Goal: Task Accomplishment & Management: Manage account settings

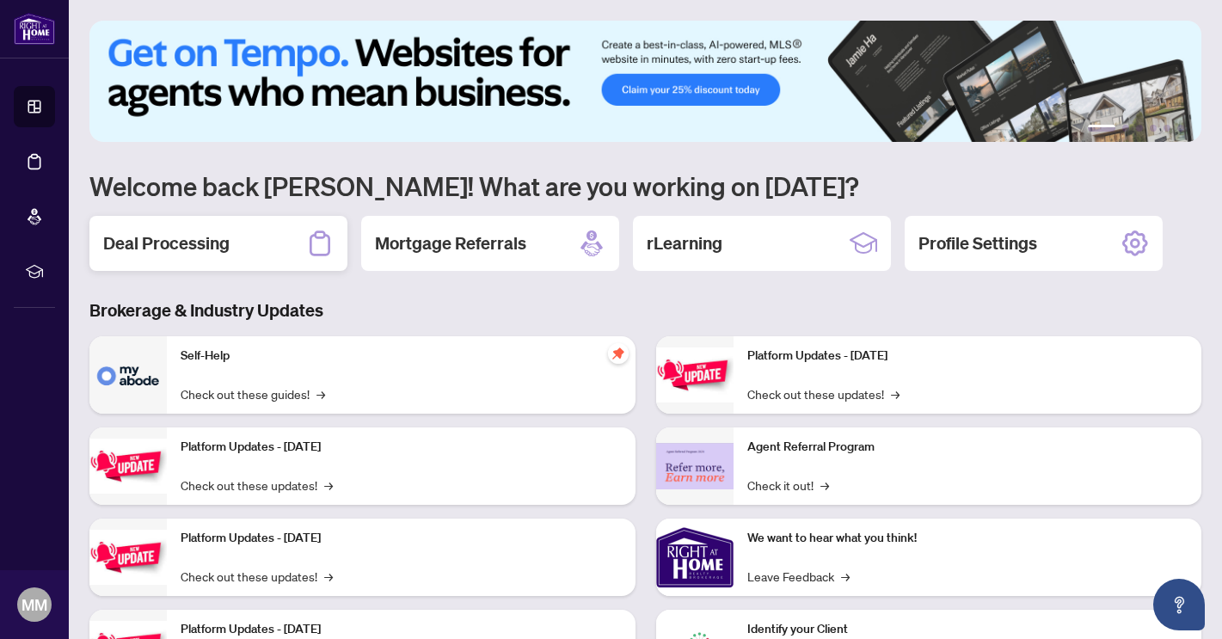
click at [226, 249] on h2 "Deal Processing" at bounding box center [166, 243] width 126 height 24
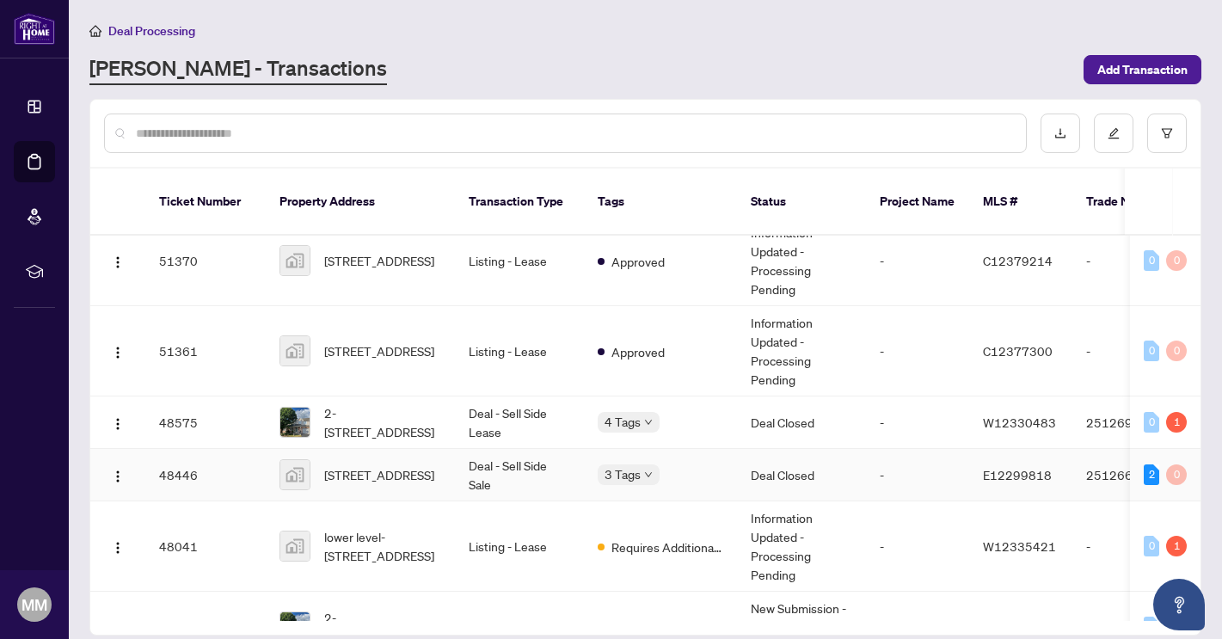
scroll to position [215, 0]
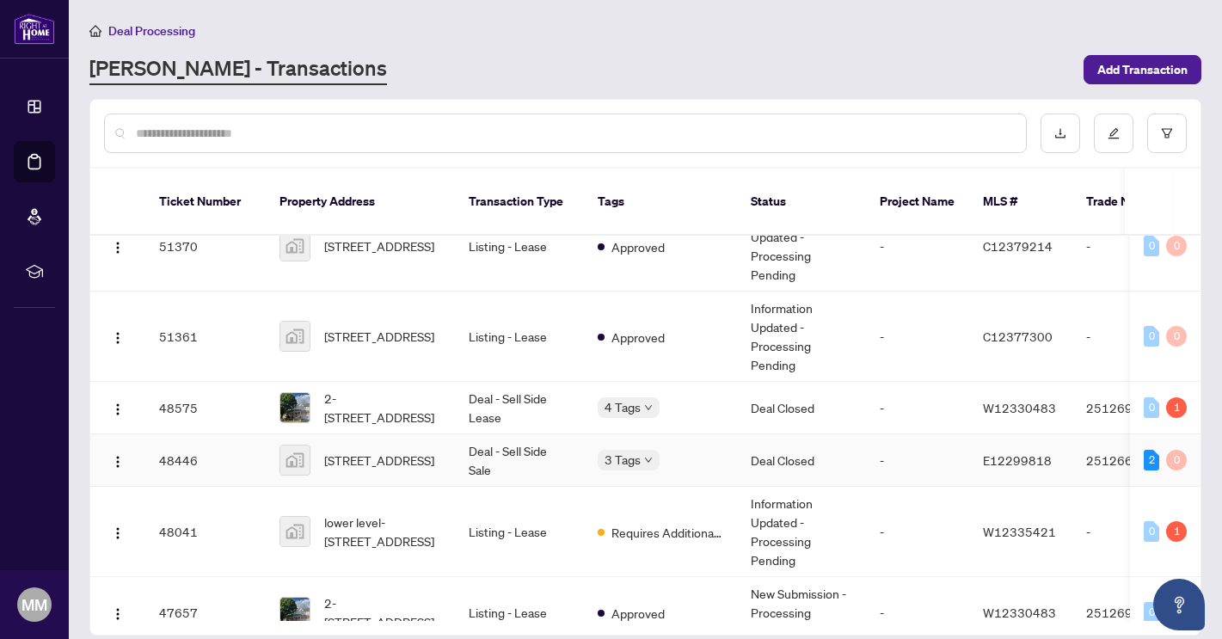
click at [448, 464] on td "[STREET_ADDRESS]" at bounding box center [360, 460] width 189 height 52
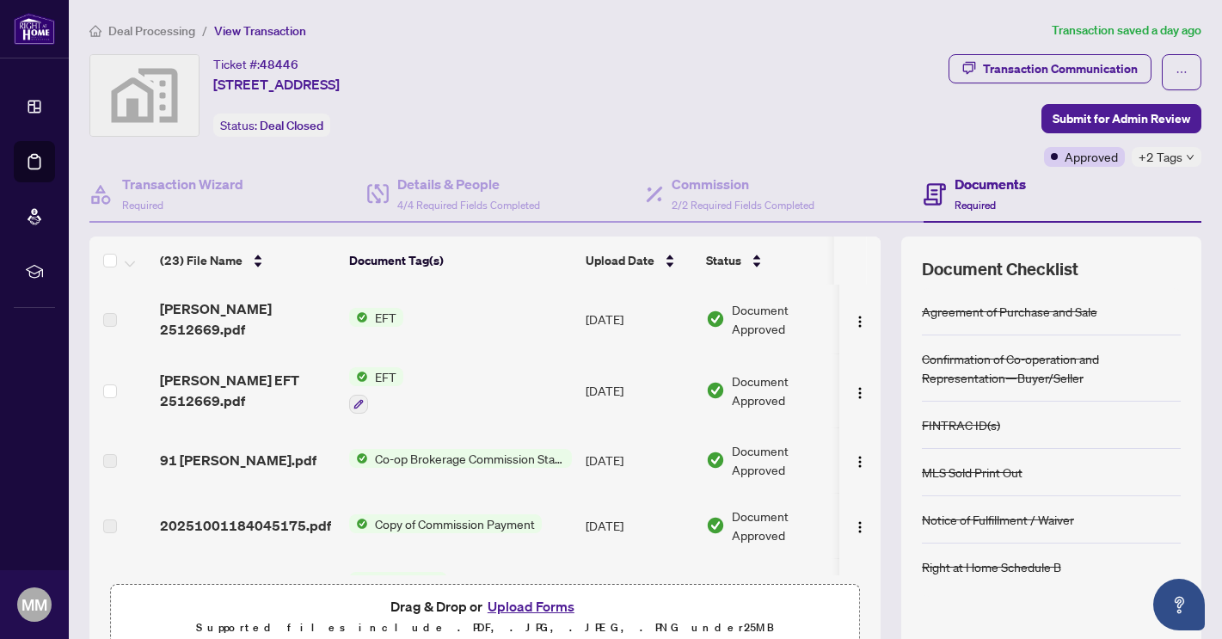
click at [245, 319] on span "[PERSON_NAME] 2512669.pdf" at bounding box center [247, 318] width 175 height 41
click at [377, 372] on span "EFT" at bounding box center [385, 376] width 35 height 19
click at [335, 465] on span "EFT" at bounding box center [317, 456] width 35 height 19
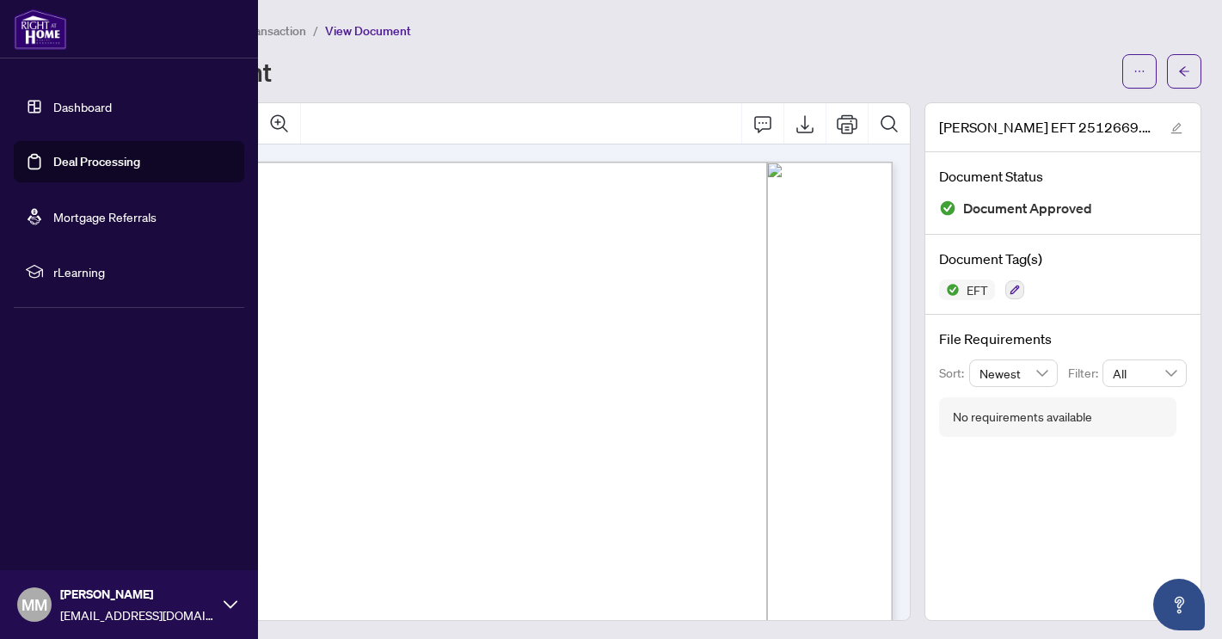
click at [71, 106] on link "Dashboard" at bounding box center [82, 106] width 58 height 15
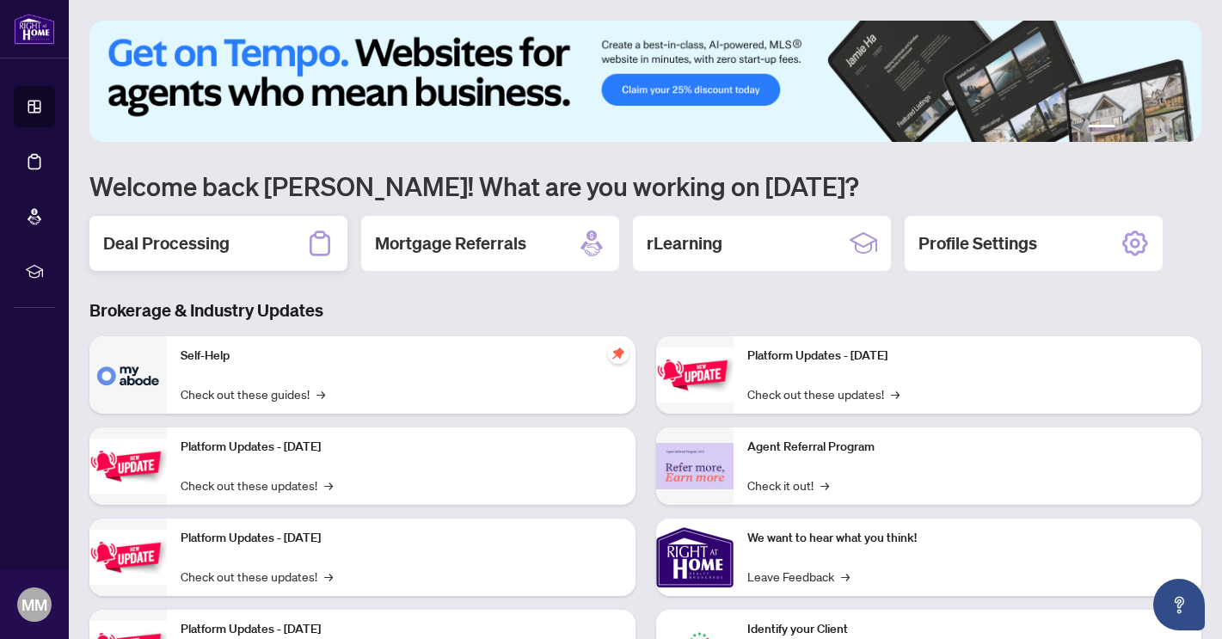
click at [208, 247] on h2 "Deal Processing" at bounding box center [166, 243] width 126 height 24
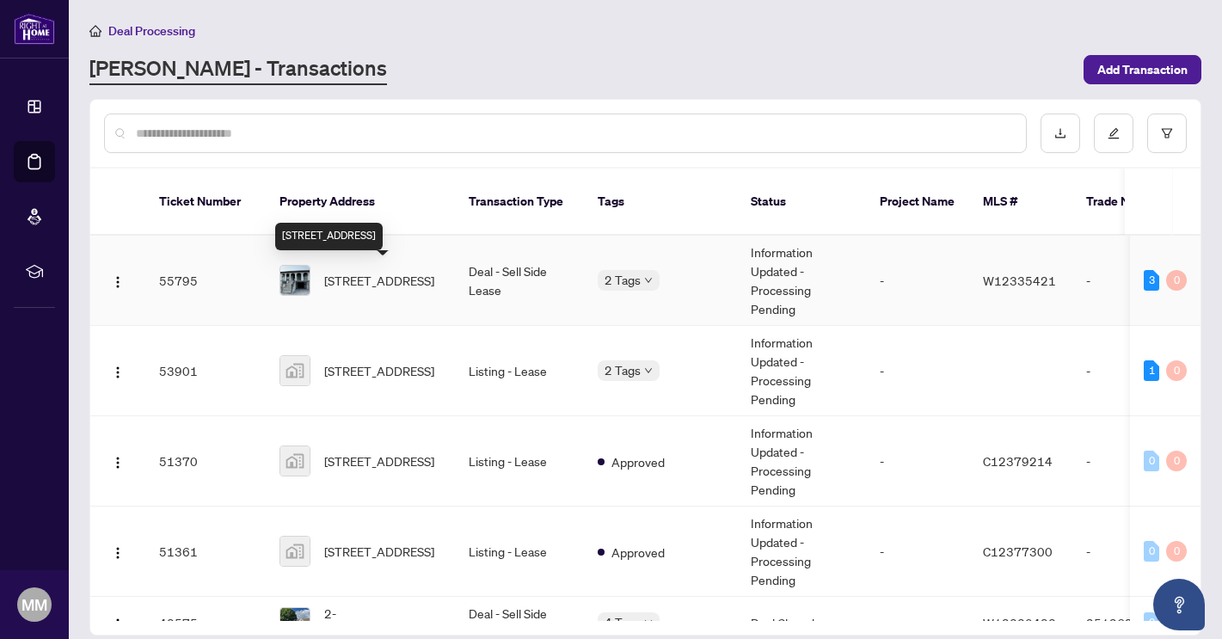
click at [414, 290] on span "[STREET_ADDRESS]" at bounding box center [379, 280] width 110 height 19
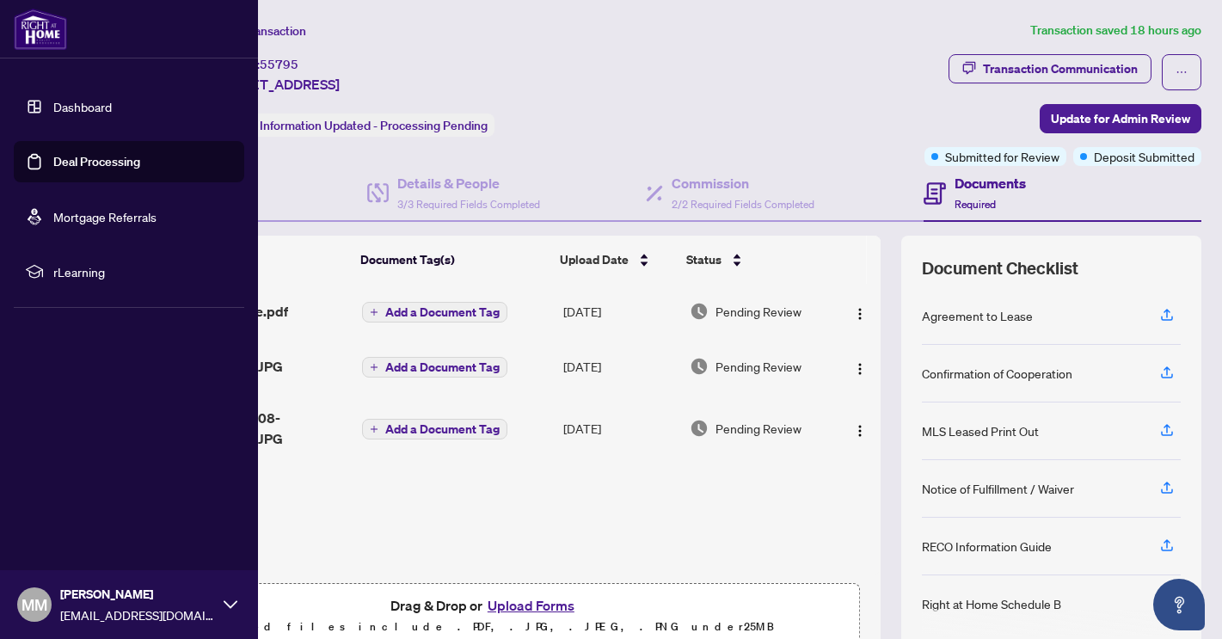
click at [74, 108] on link "Dashboard" at bounding box center [82, 106] width 58 height 15
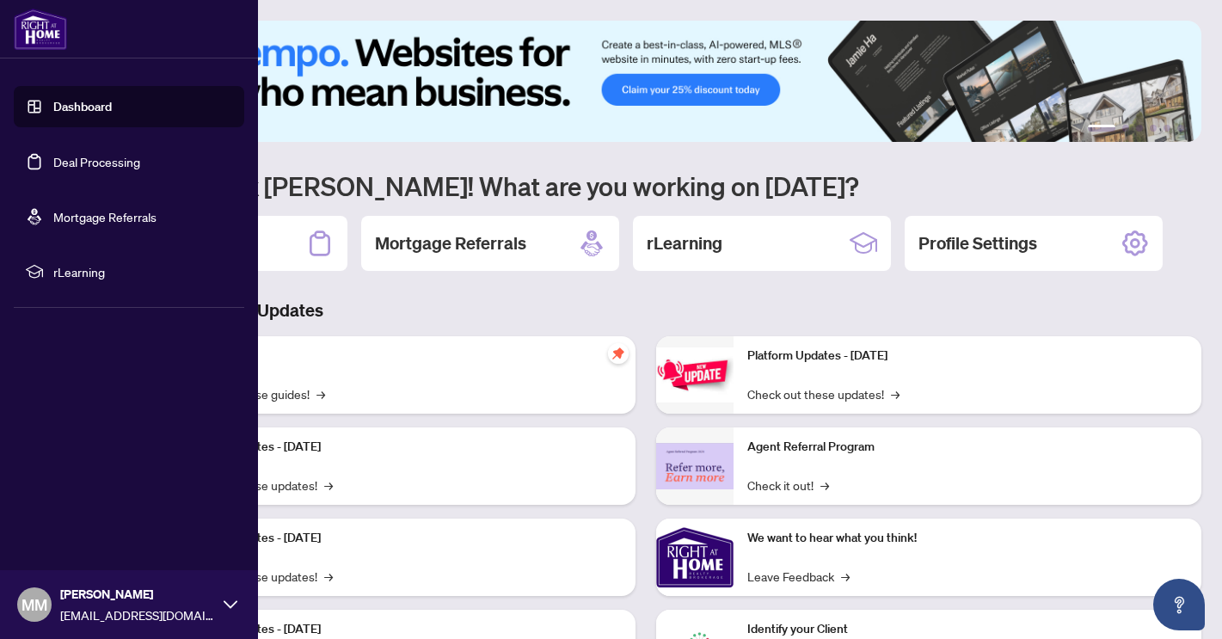
click at [112, 112] on link "Dashboard" at bounding box center [82, 106] width 58 height 15
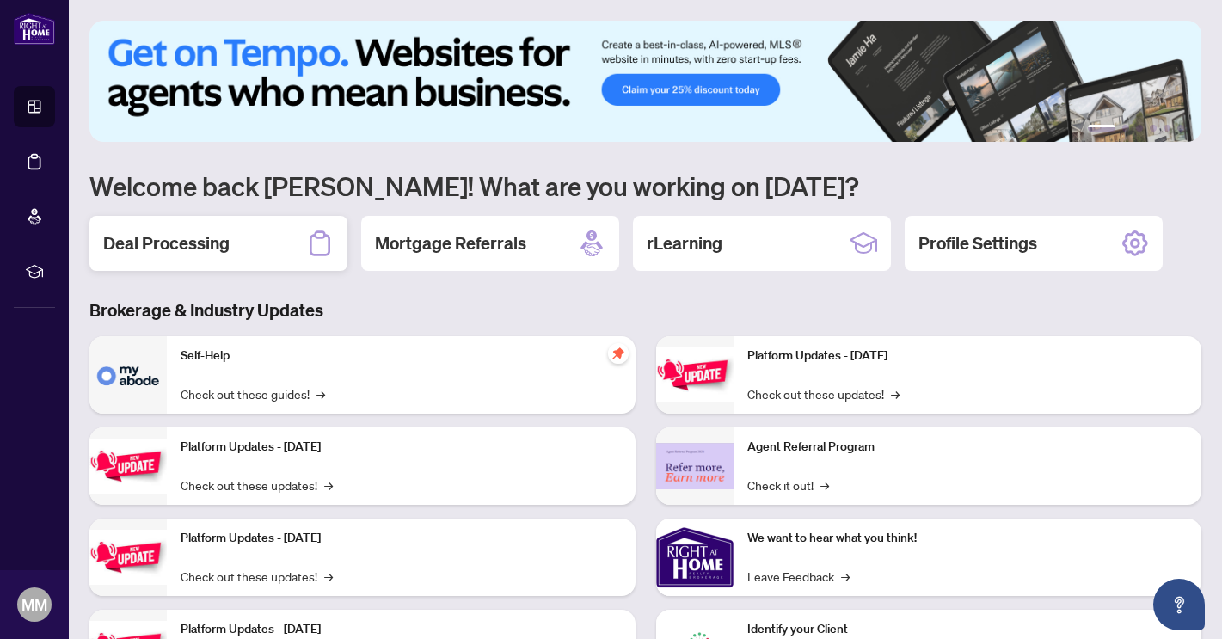
click at [205, 243] on h2 "Deal Processing" at bounding box center [166, 243] width 126 height 24
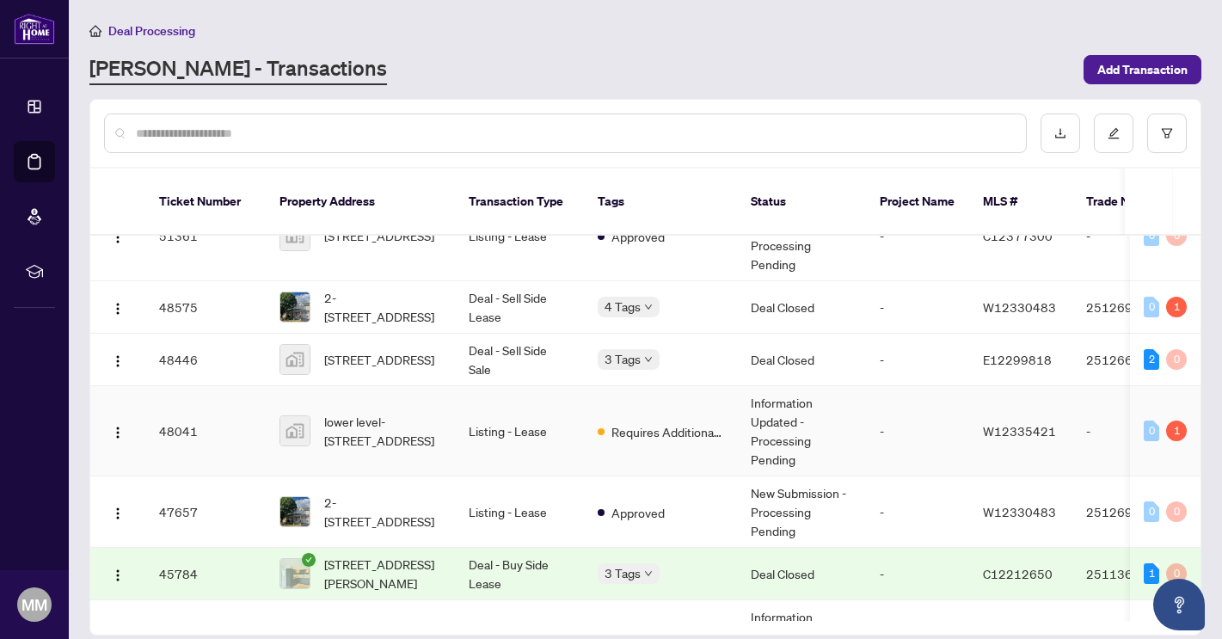
scroll to position [344, 0]
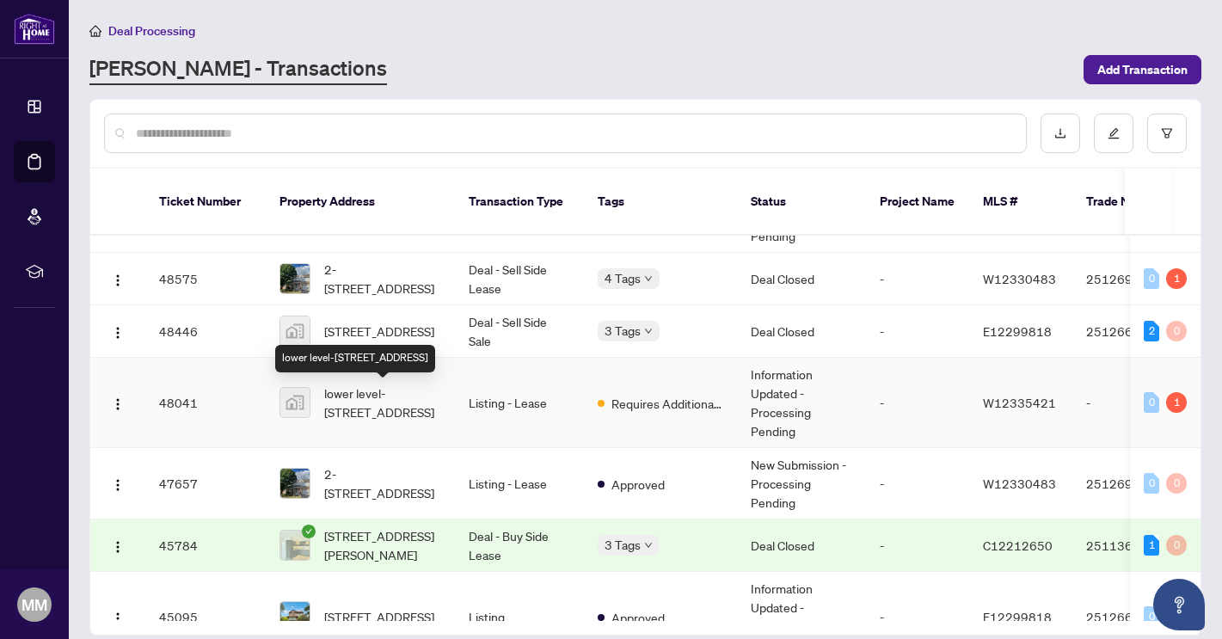
click at [375, 405] on span "lower level-[STREET_ADDRESS]" at bounding box center [382, 403] width 117 height 38
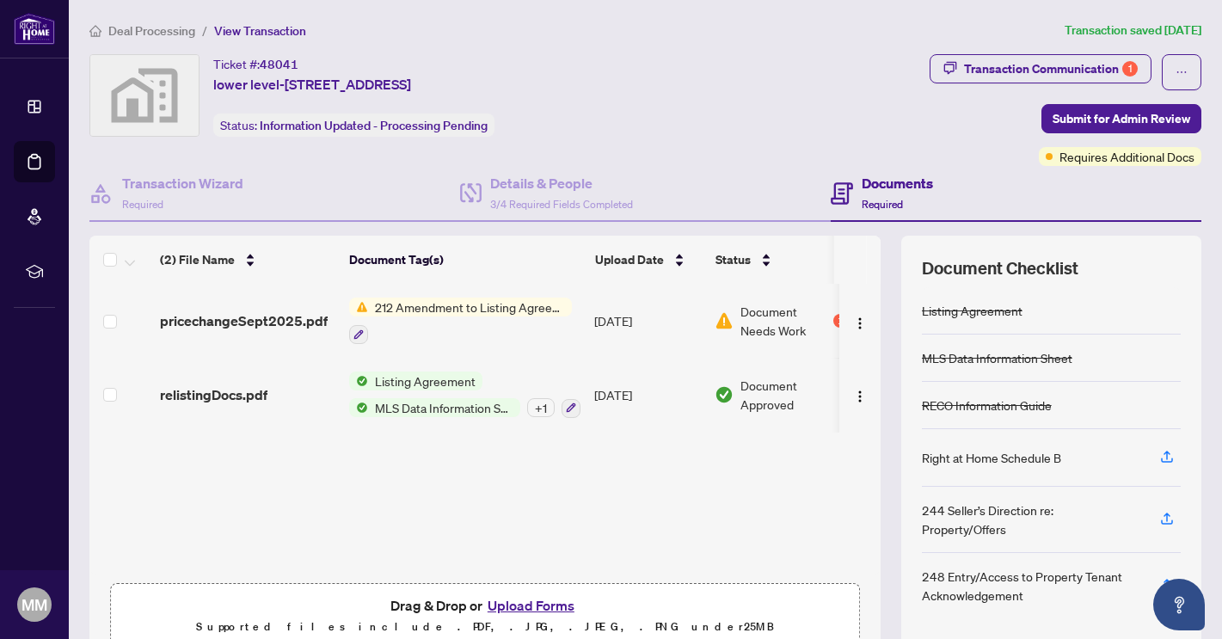
click at [461, 310] on span "212 Amendment to Listing Agreement - Authority to Offer for Lease Price Change/…" at bounding box center [470, 307] width 204 height 19
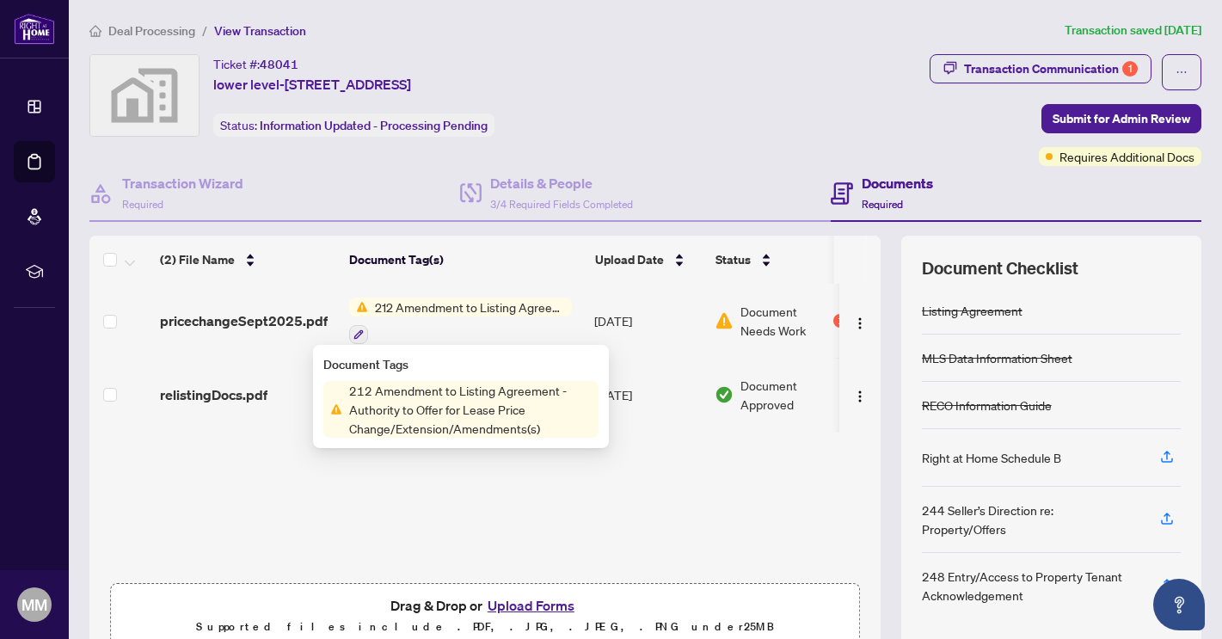
click at [523, 305] on span "212 Amendment to Listing Agreement - Authority to Offer for Lease Price Change/…" at bounding box center [470, 307] width 204 height 19
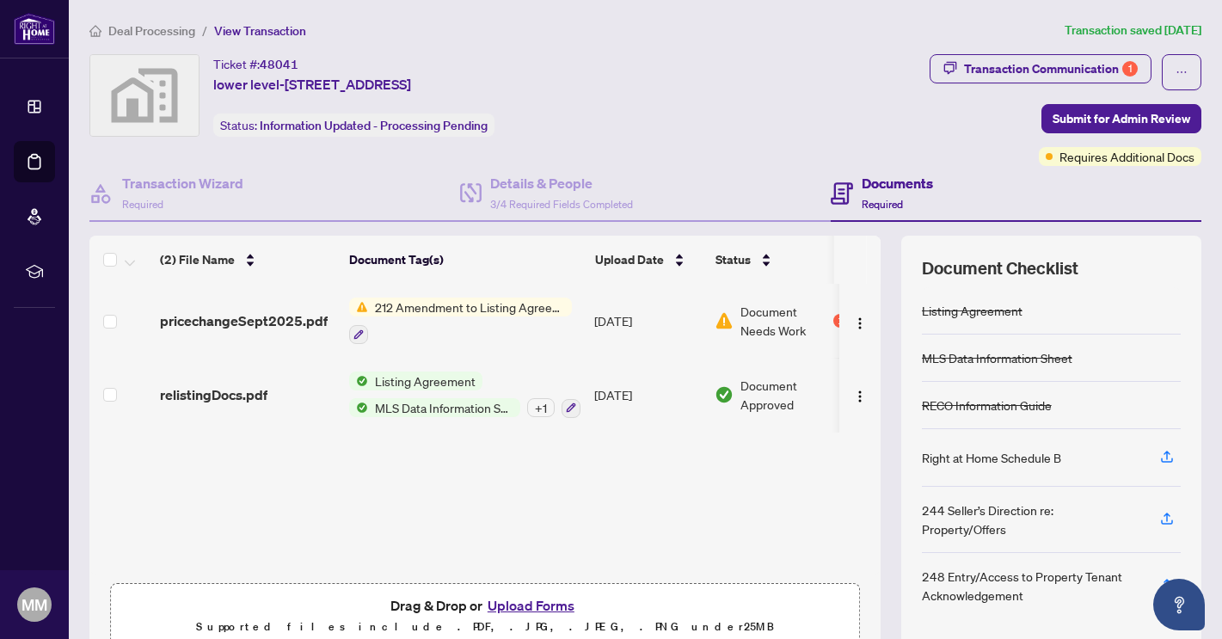
click at [759, 329] on span "Document Needs Work" at bounding box center [784, 321] width 89 height 38
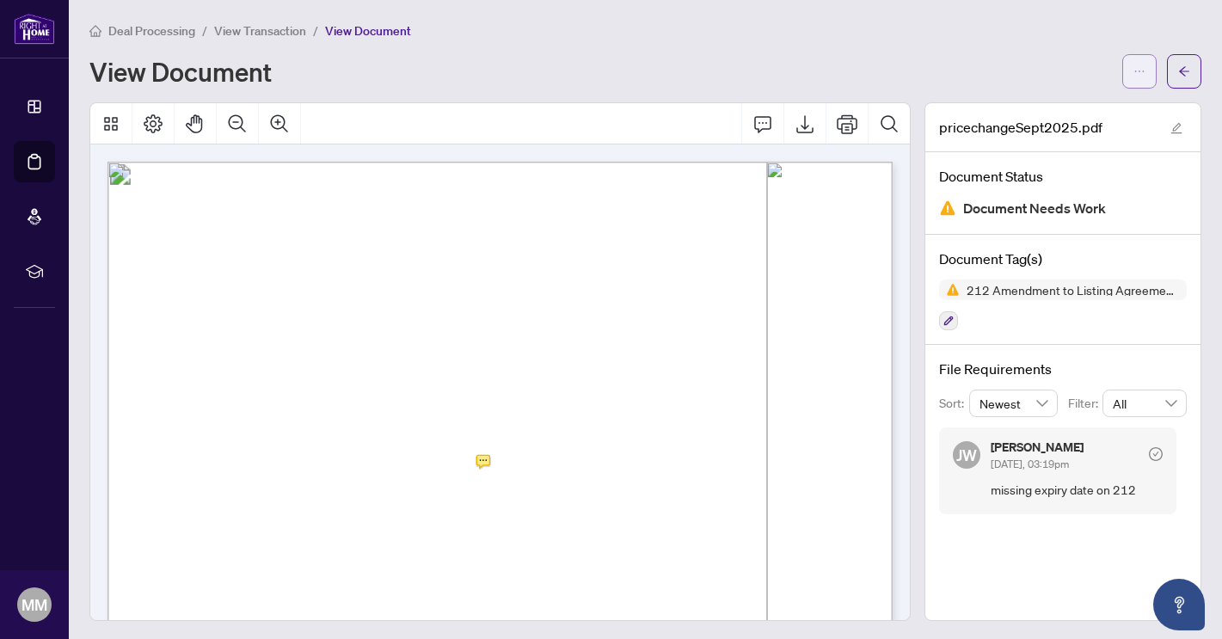
click at [1140, 74] on icon "ellipsis" at bounding box center [1139, 71] width 12 height 12
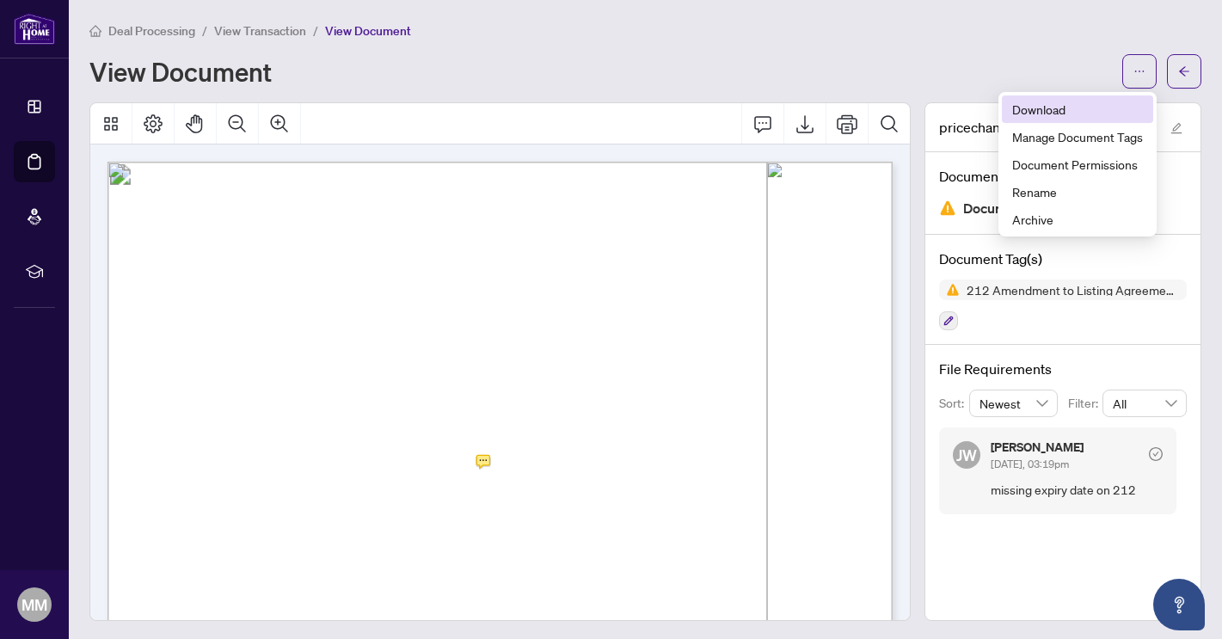
click at [1048, 116] on span "Download" at bounding box center [1077, 109] width 131 height 19
